Goal: Task Accomplishment & Management: Manage account settings

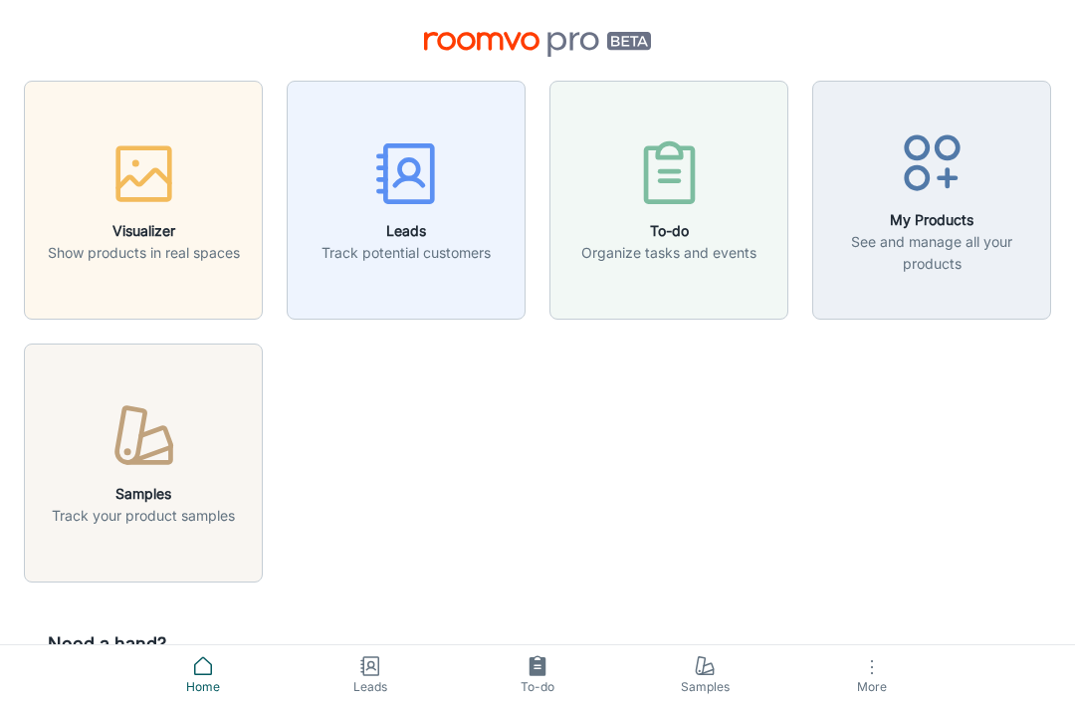
click at [446, 248] on p "Track potential customers" at bounding box center [405, 253] width 169 height 22
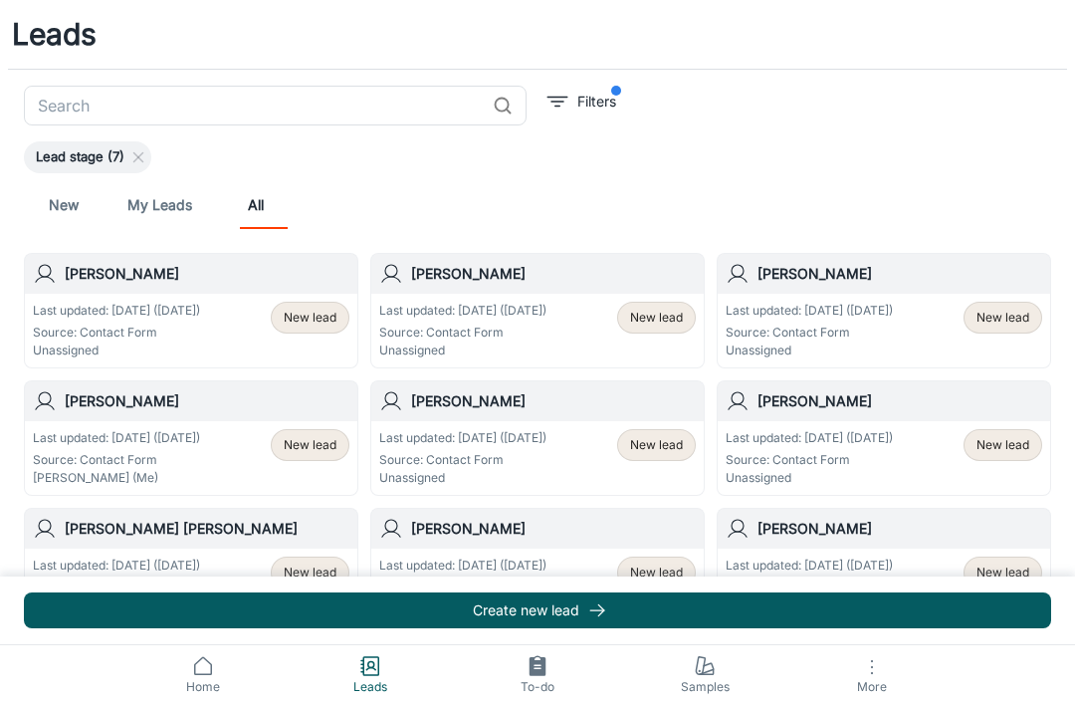
click at [680, 327] on div "New lead" at bounding box center [656, 318] width 79 height 32
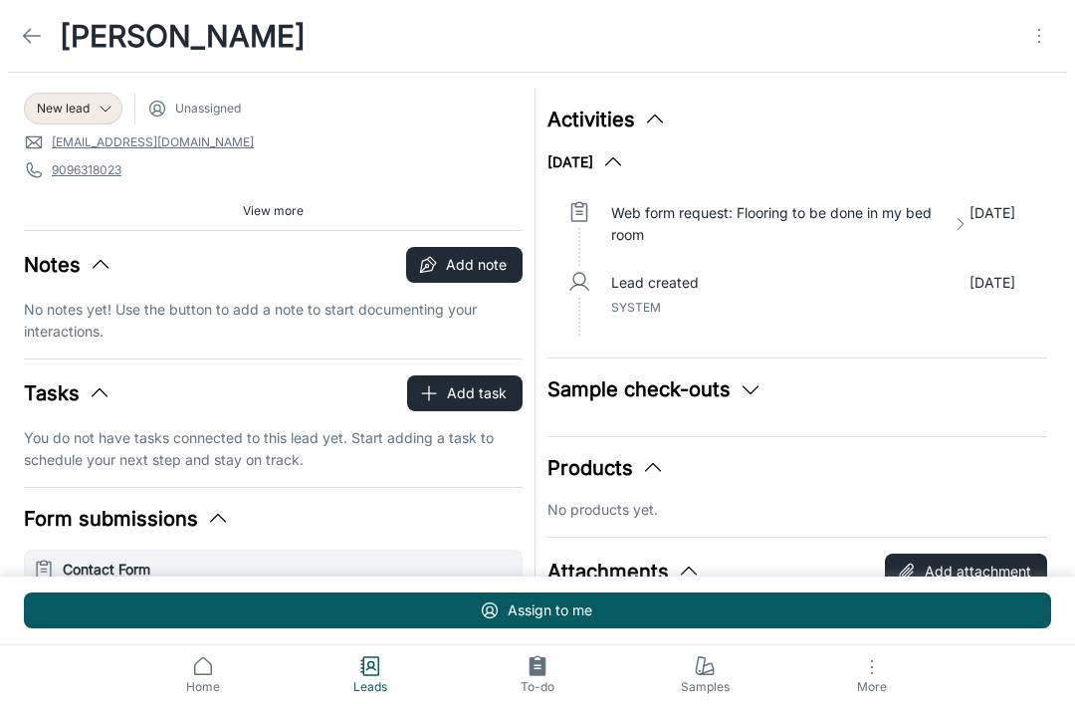
click at [25, 26] on icon at bounding box center [32, 36] width 24 height 24
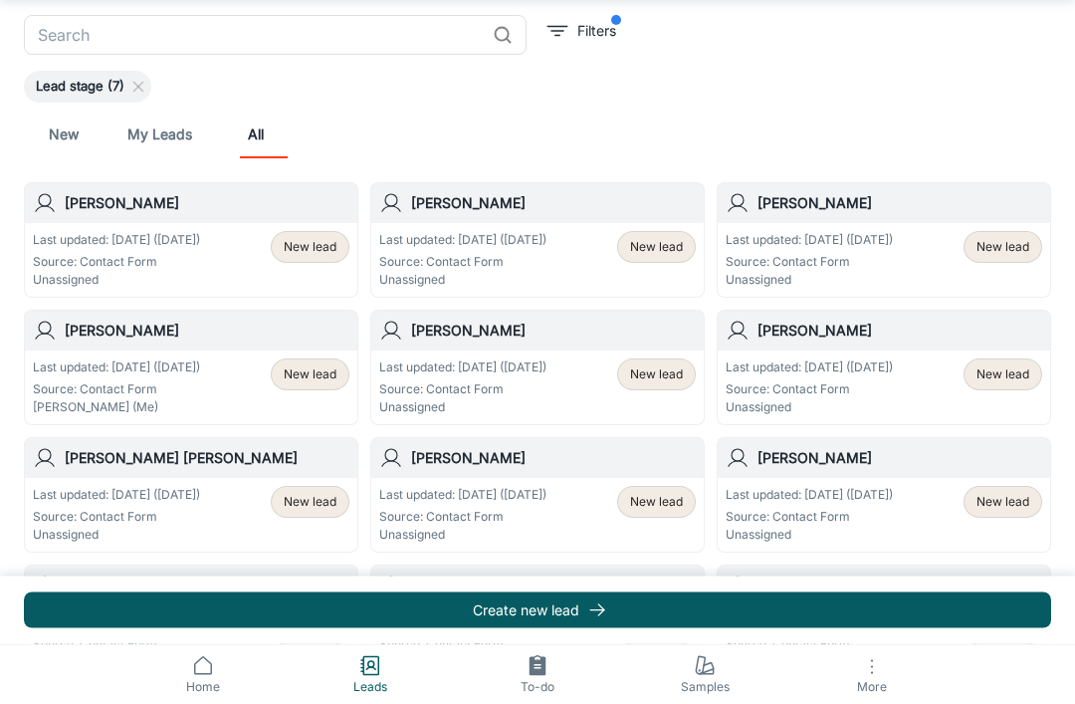
scroll to position [75, 0]
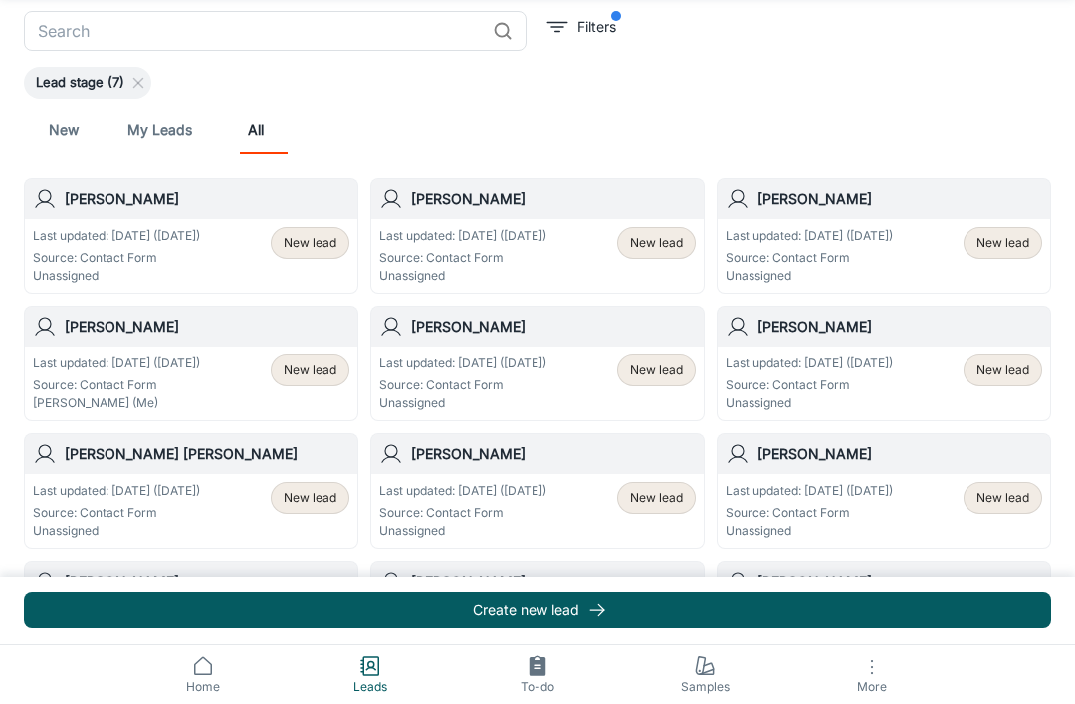
click at [321, 244] on span "New lead" at bounding box center [310, 243] width 53 height 18
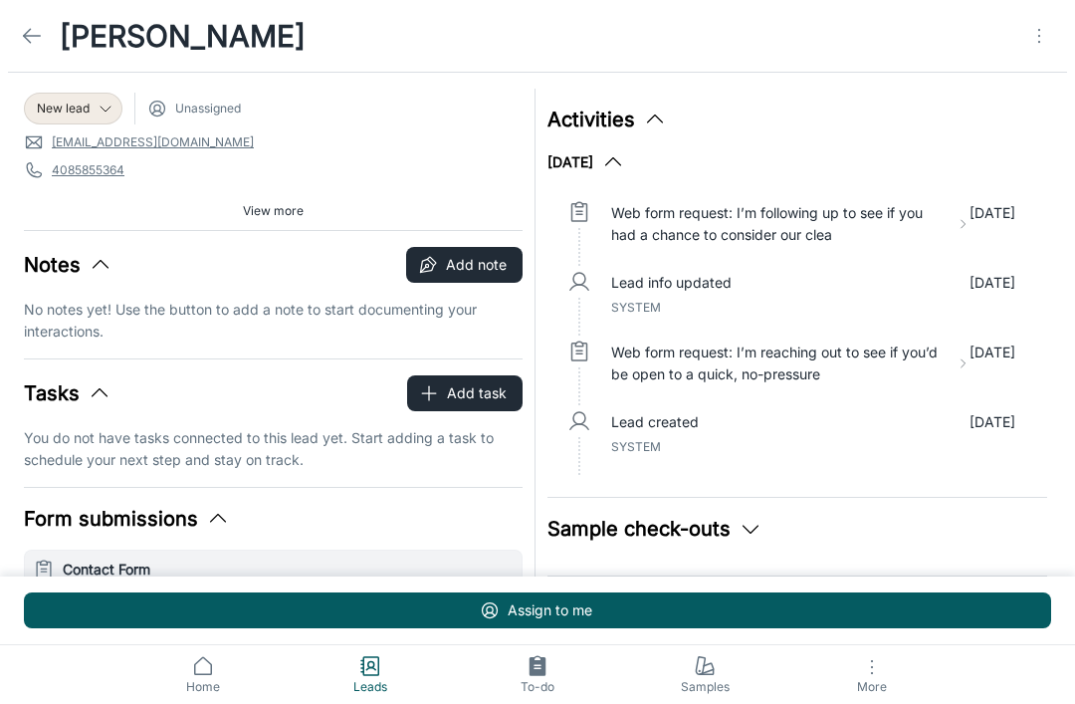
click at [40, 45] on icon at bounding box center [32, 36] width 24 height 24
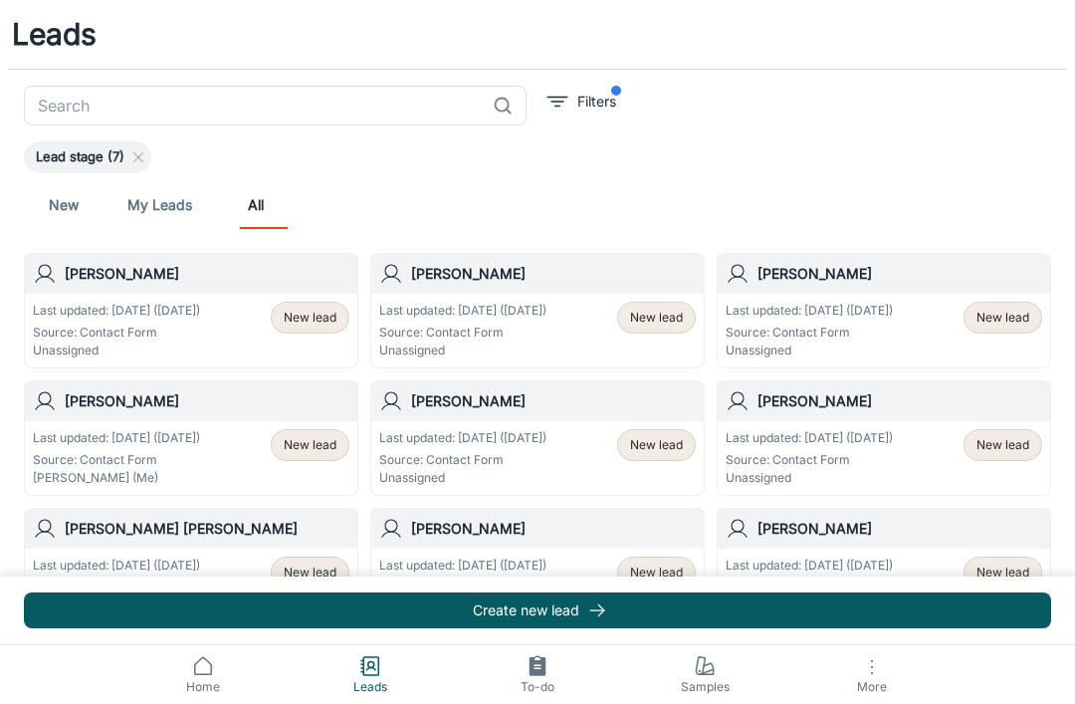
click at [650, 446] on span "New lead" at bounding box center [656, 445] width 53 height 18
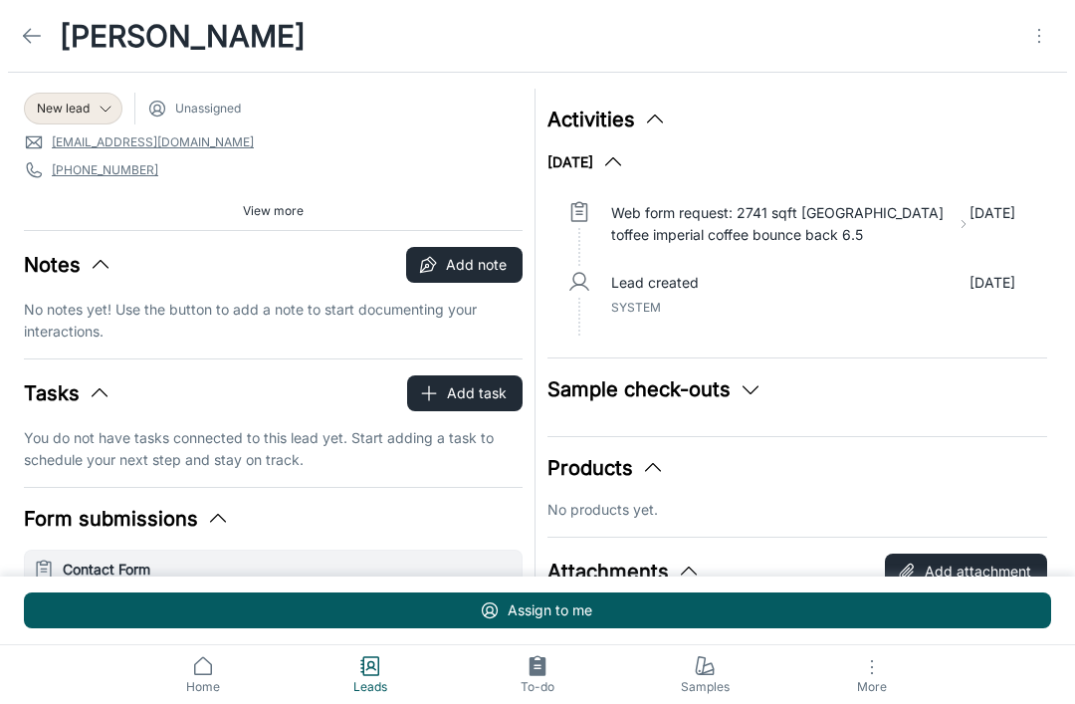
click at [32, 36] on line at bounding box center [32, 36] width 17 height 0
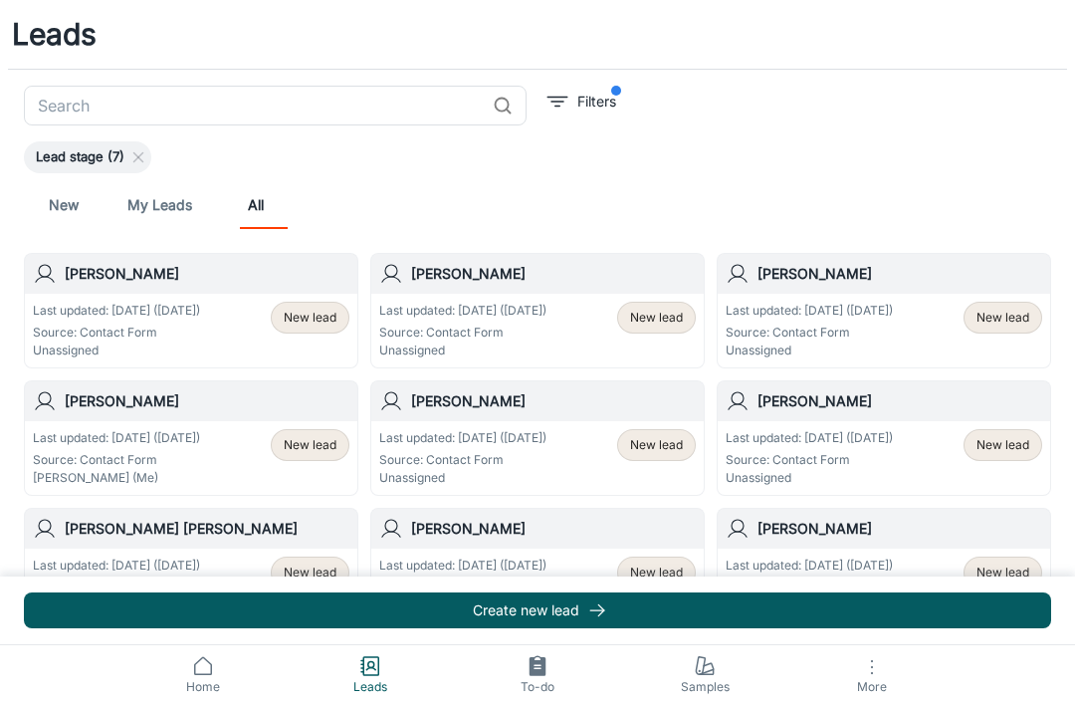
click at [1003, 445] on span "New lead" at bounding box center [1002, 445] width 53 height 18
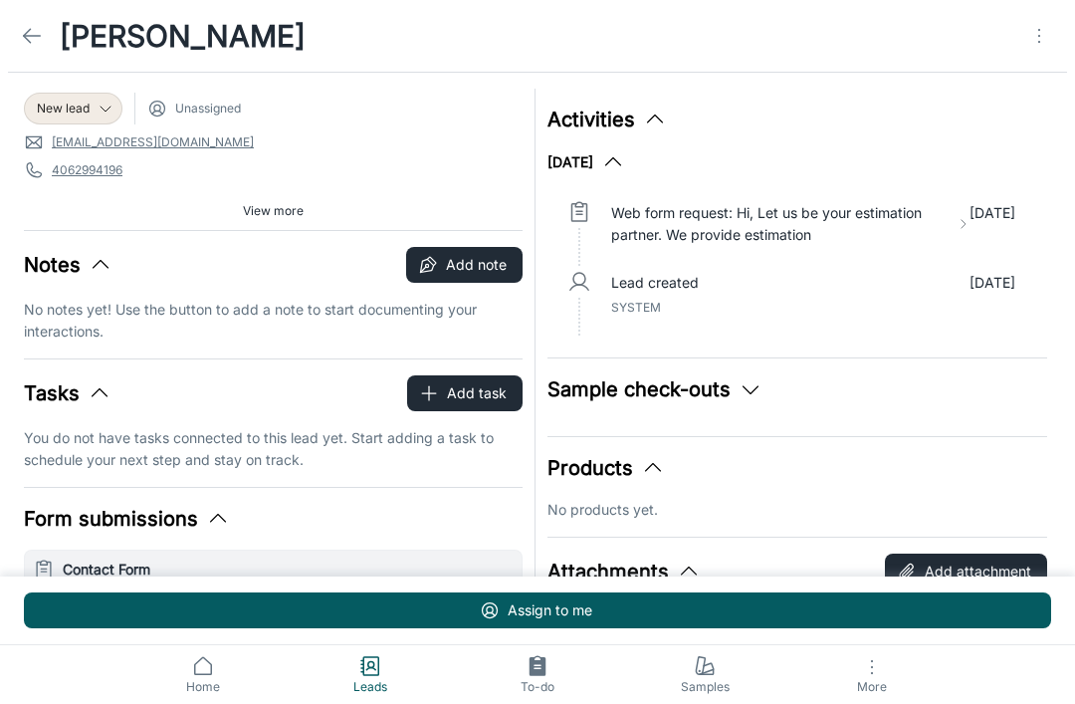
click at [25, 53] on link at bounding box center [32, 36] width 40 height 40
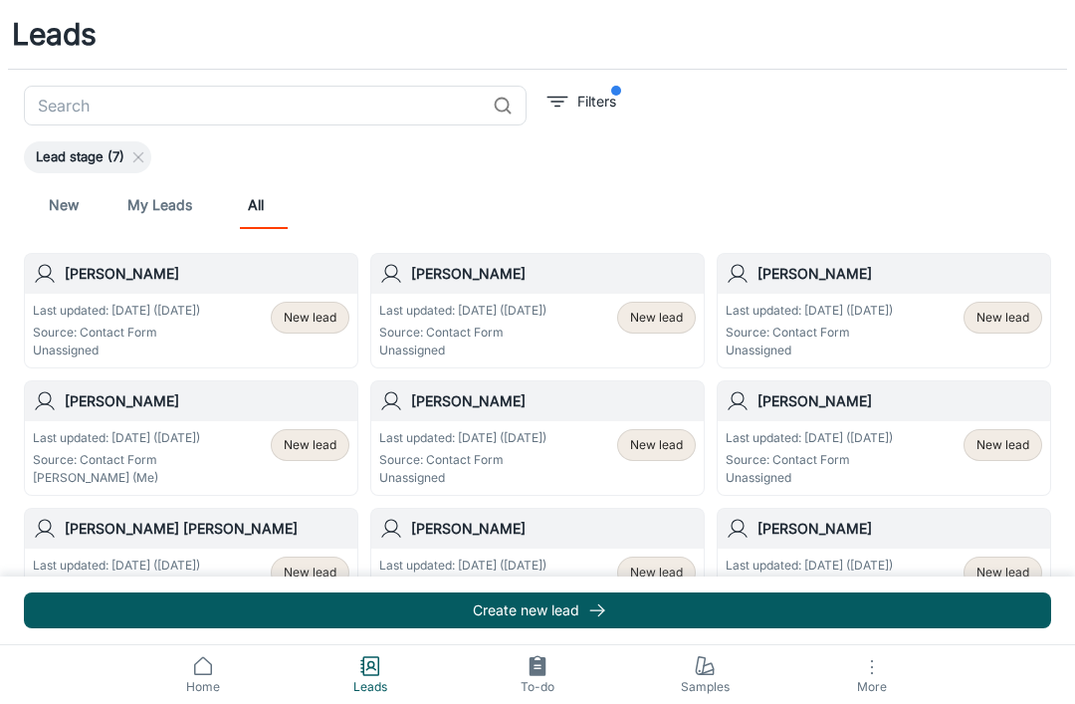
click at [60, 214] on link "New" at bounding box center [64, 205] width 48 height 48
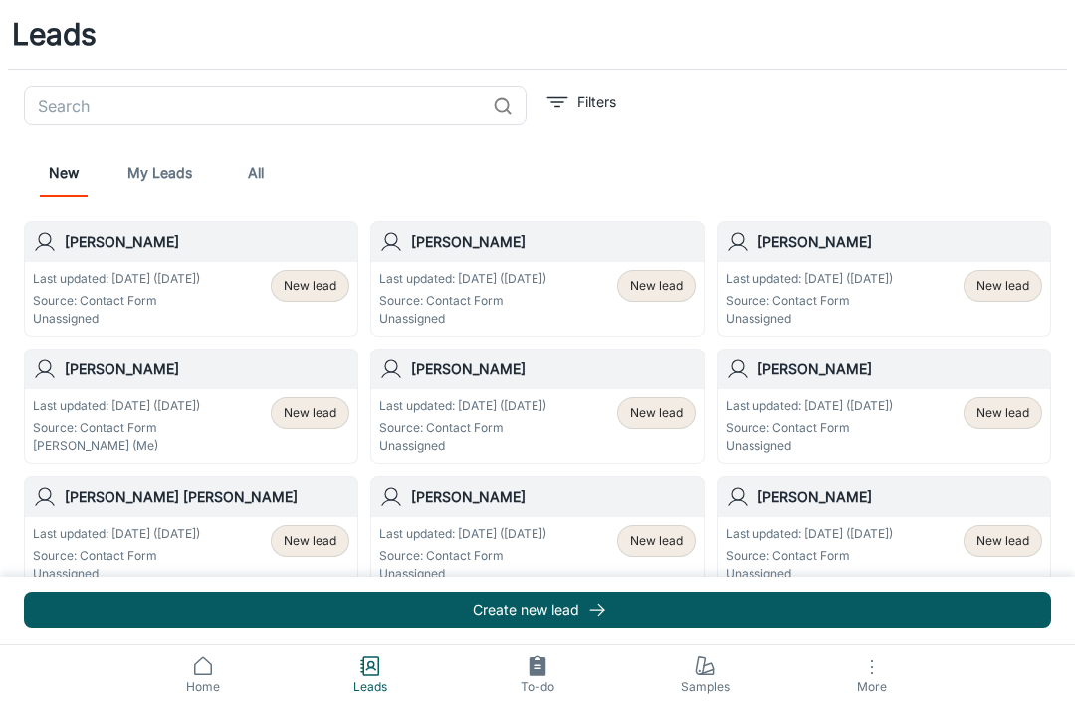
click at [669, 273] on div "New lead" at bounding box center [656, 286] width 79 height 32
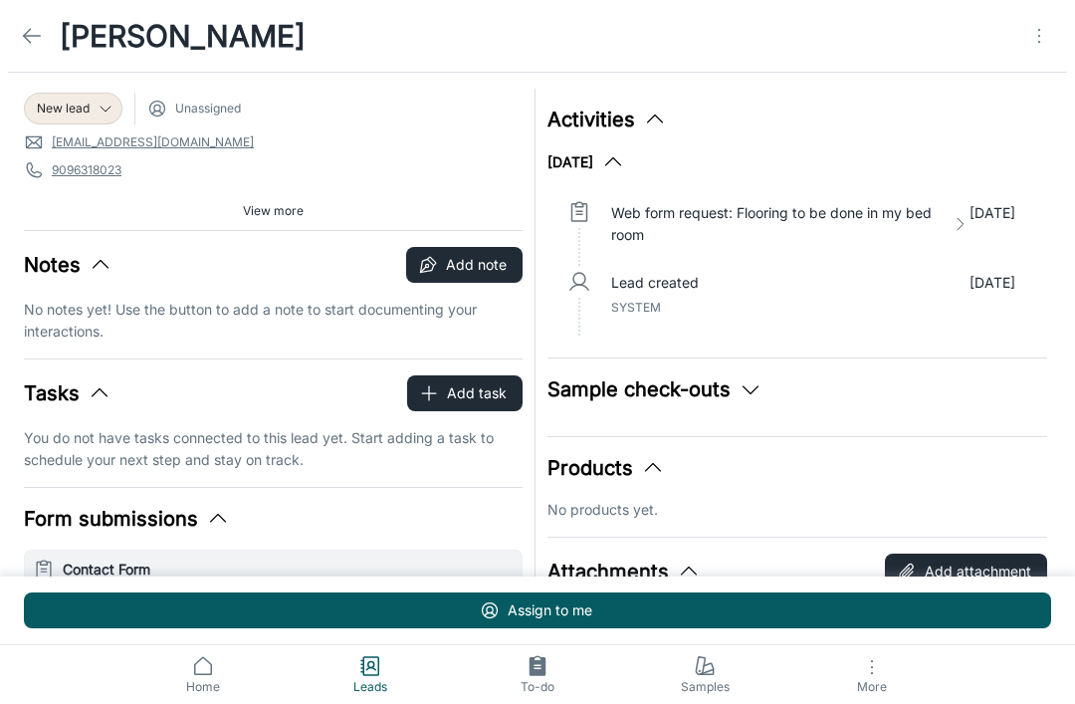
click at [285, 207] on span "View more" at bounding box center [273, 211] width 61 height 18
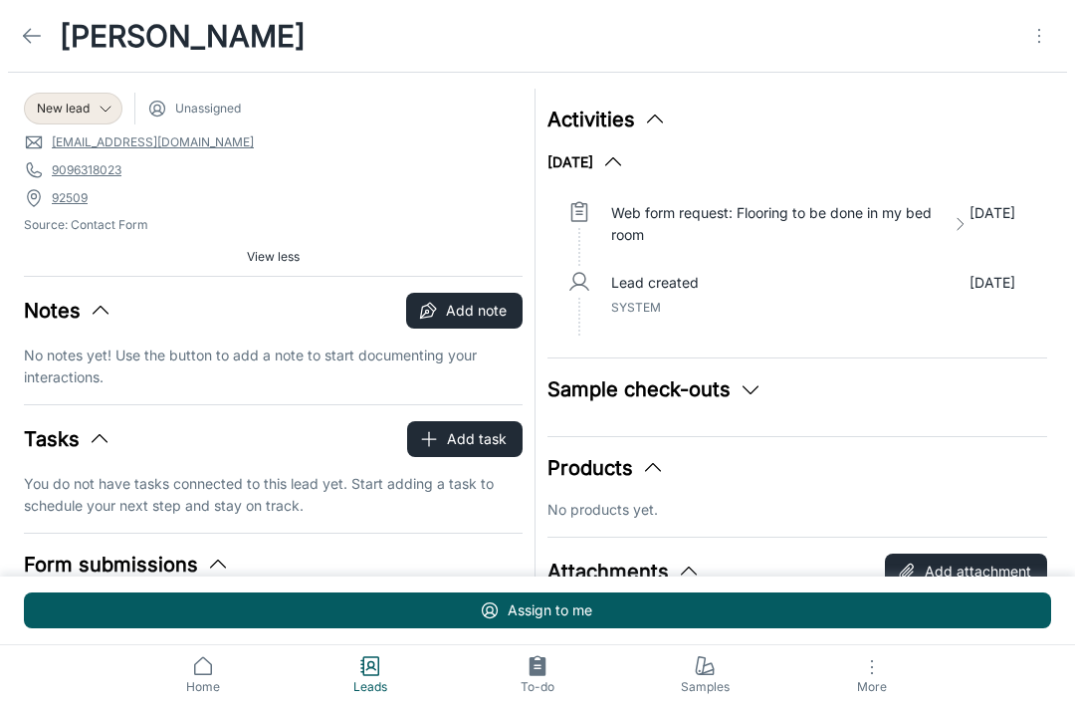
click at [37, 45] on icon at bounding box center [32, 36] width 24 height 24
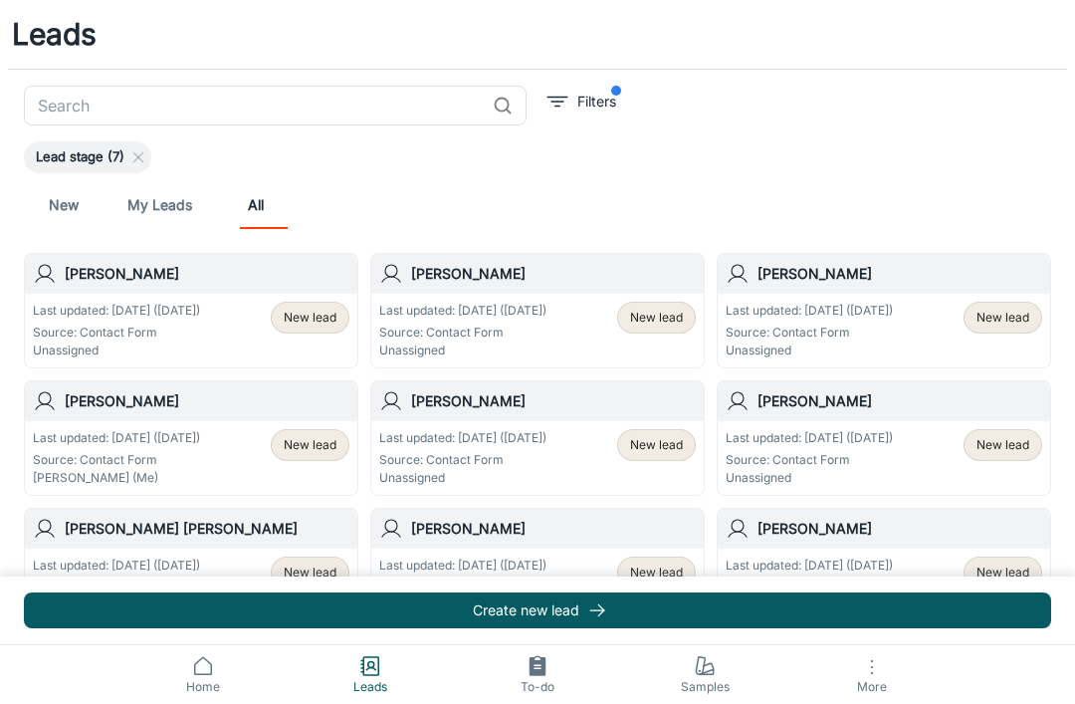
click at [322, 454] on div "New lead" at bounding box center [310, 445] width 79 height 32
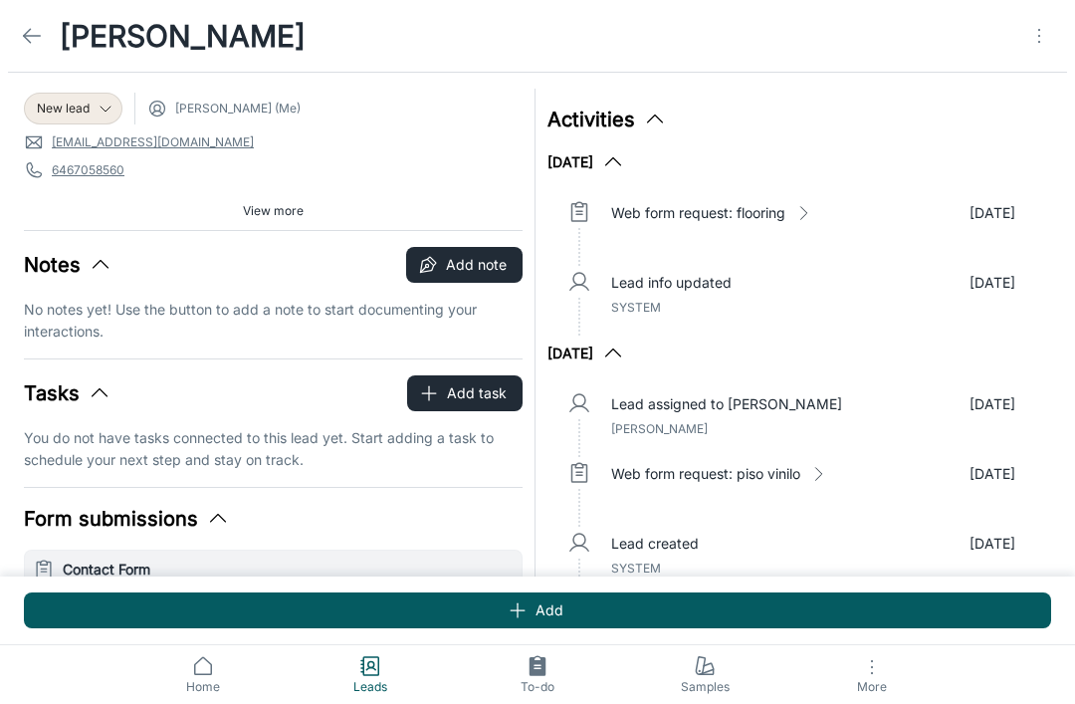
click at [32, 23] on link at bounding box center [32, 36] width 40 height 40
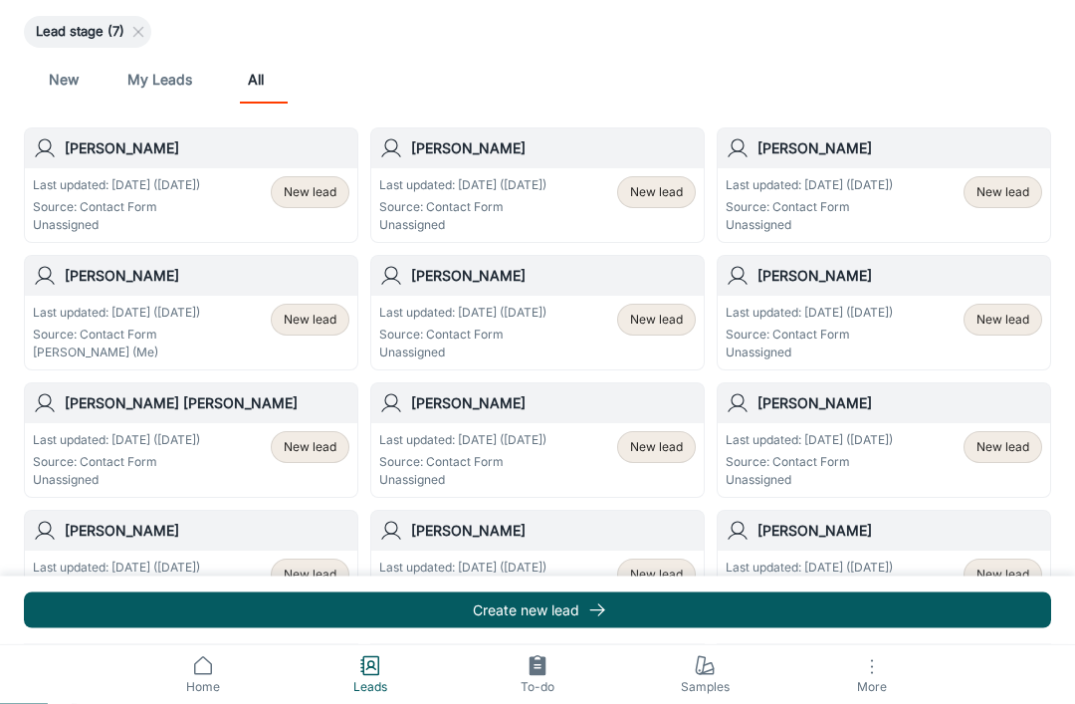
scroll to position [125, 0]
click at [669, 448] on span "New lead" at bounding box center [656, 447] width 53 height 18
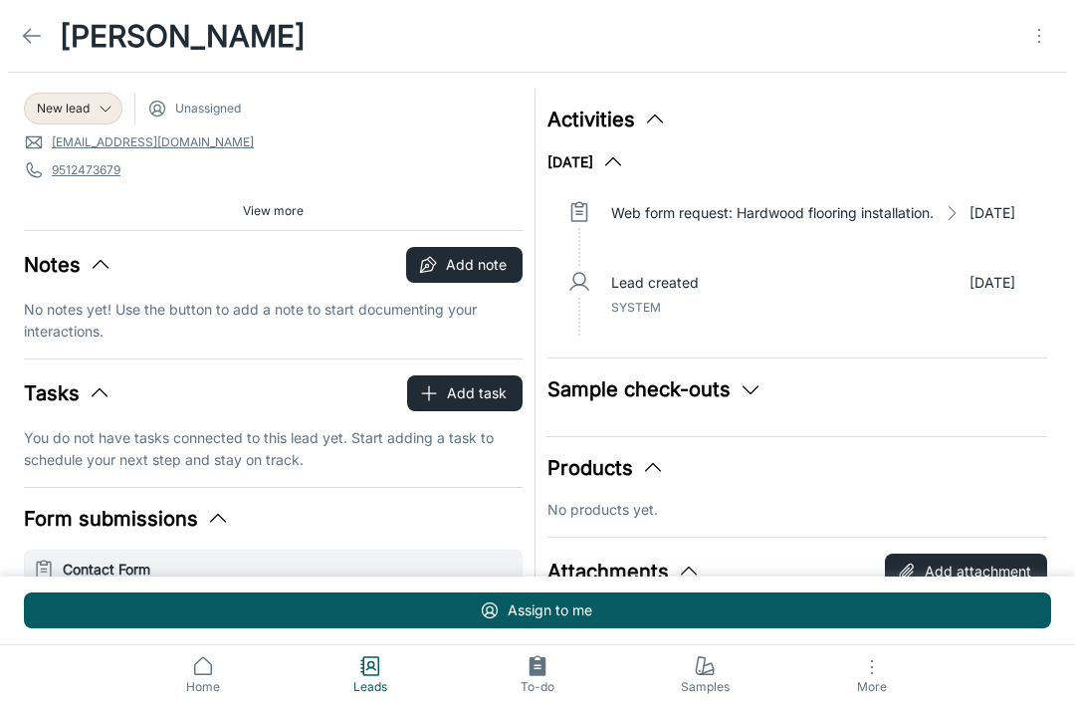
click at [33, 36] on line at bounding box center [32, 36] width 17 height 0
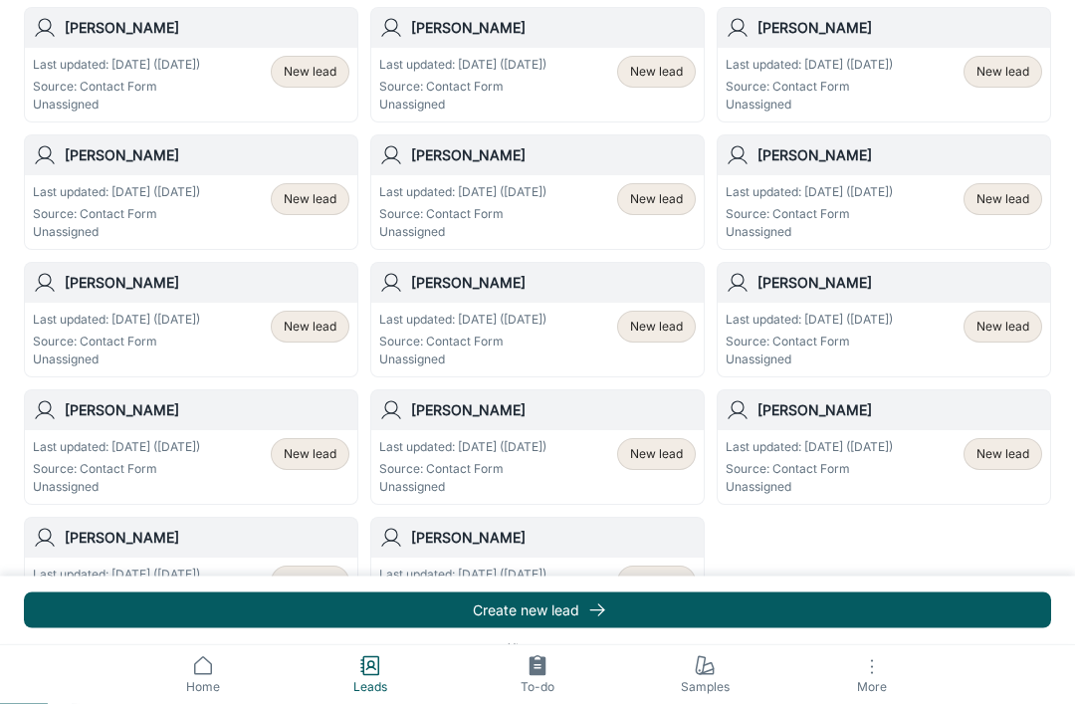
scroll to position [1063, 0]
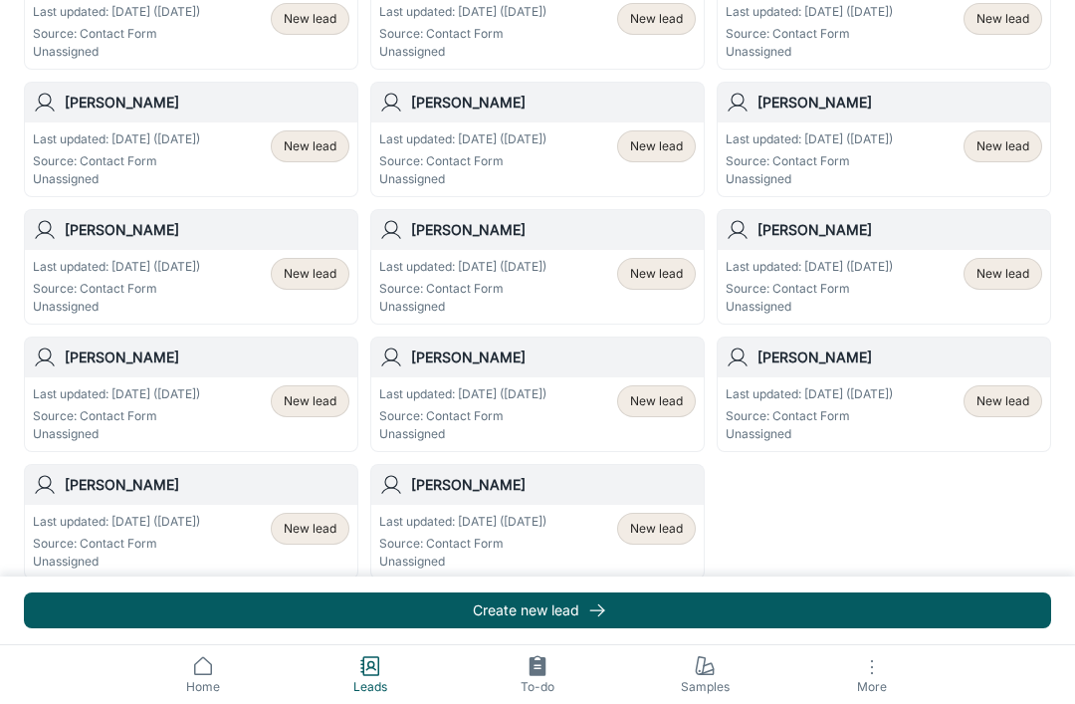
click at [871, 694] on span "More" at bounding box center [871, 686] width 143 height 15
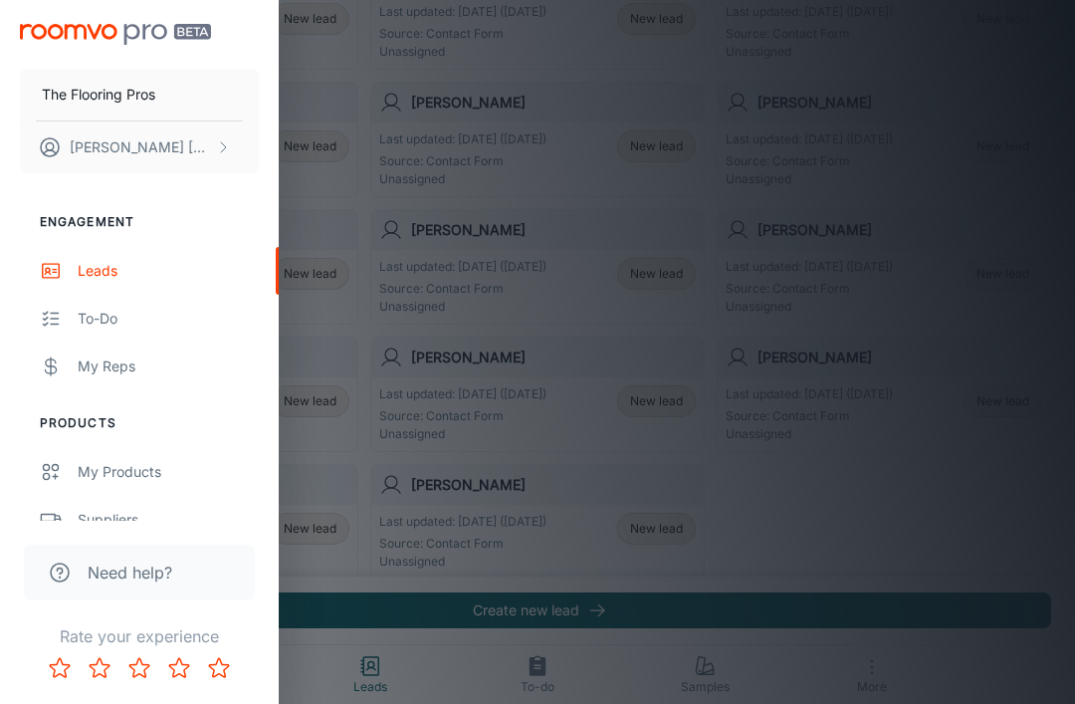
click at [434, 375] on div at bounding box center [537, 352] width 1075 height 704
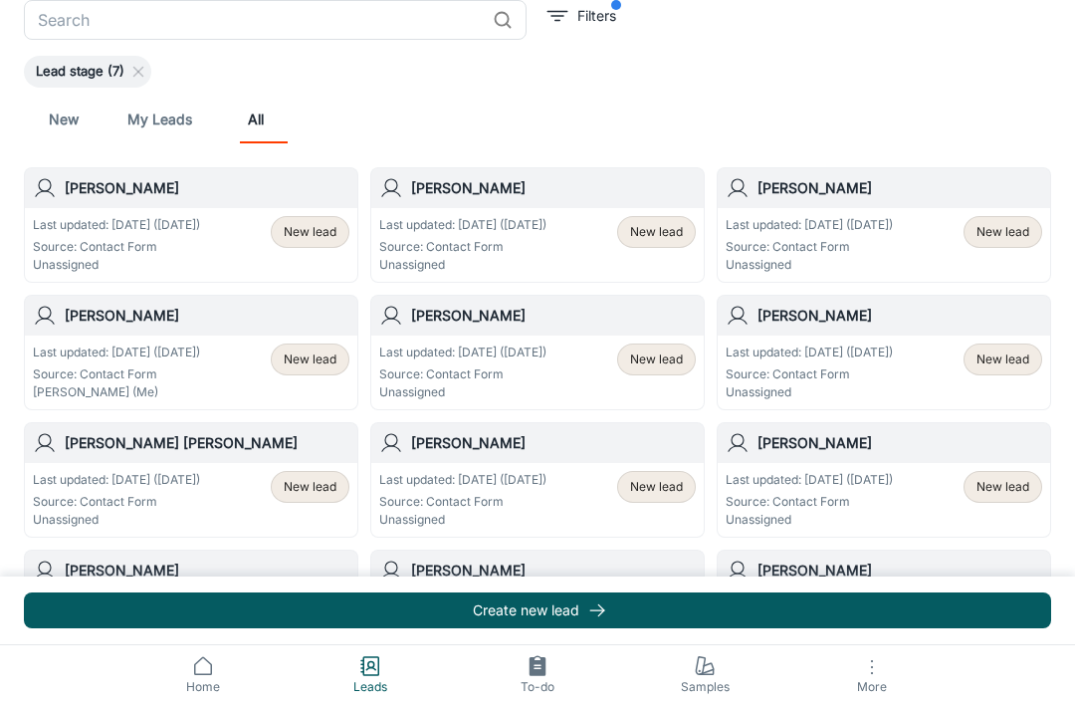
scroll to position [0, 0]
